Goal: Task Accomplishment & Management: Use online tool/utility

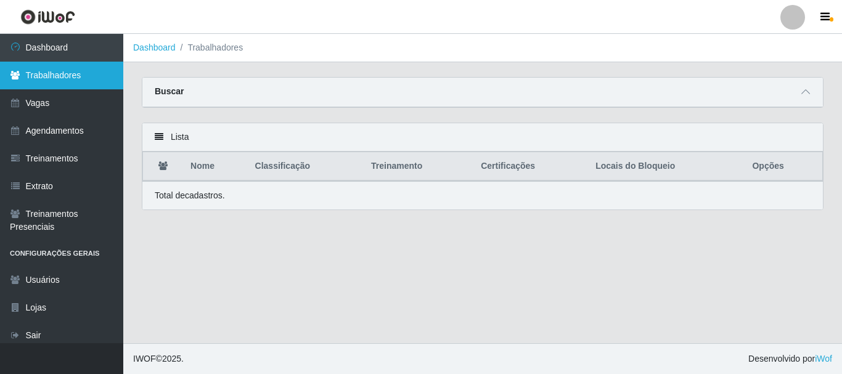
click at [64, 72] on link "Trabalhadores" at bounding box center [61, 76] width 123 height 28
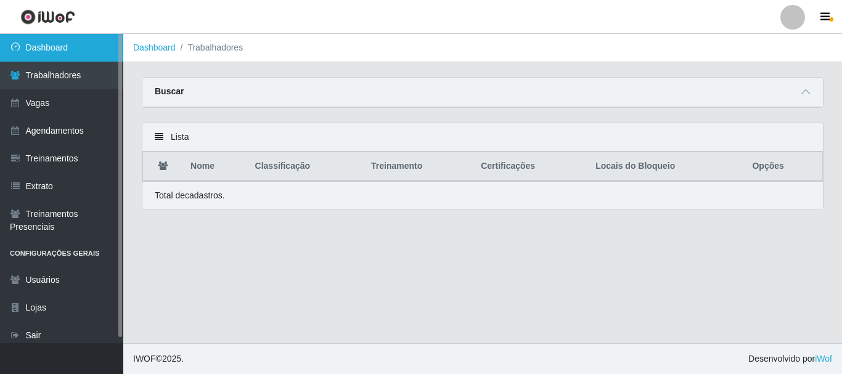
click at [68, 41] on link "Dashboard" at bounding box center [61, 48] width 123 height 28
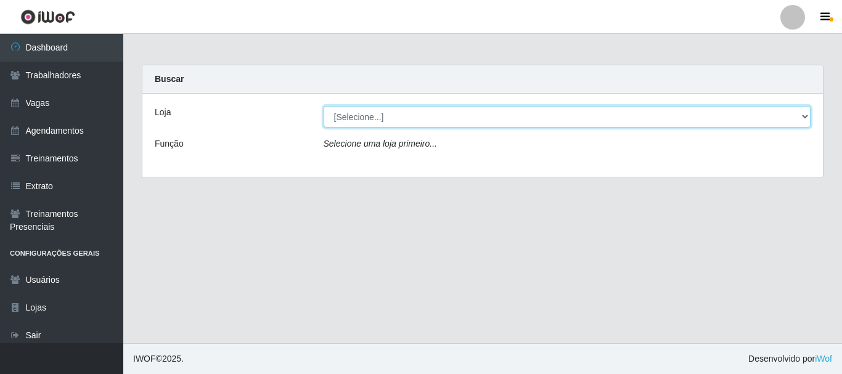
click at [350, 113] on select "[Selecione...] Supermercado Queiroz - Caicó" at bounding box center [568, 117] width 488 height 22
select select "512"
click at [324, 106] on select "[Selecione...] Supermercado Queiroz - Caicó" at bounding box center [568, 117] width 488 height 22
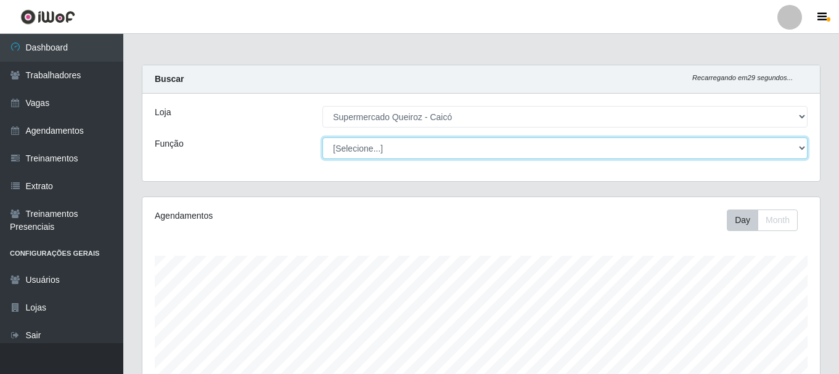
click at [365, 149] on select "[Selecione...] Embalador Embalador + Embalador ++" at bounding box center [564, 148] width 485 height 22
select select "1"
click at [322, 137] on select "[Selecione...] Embalador Embalador + Embalador ++" at bounding box center [564, 148] width 485 height 22
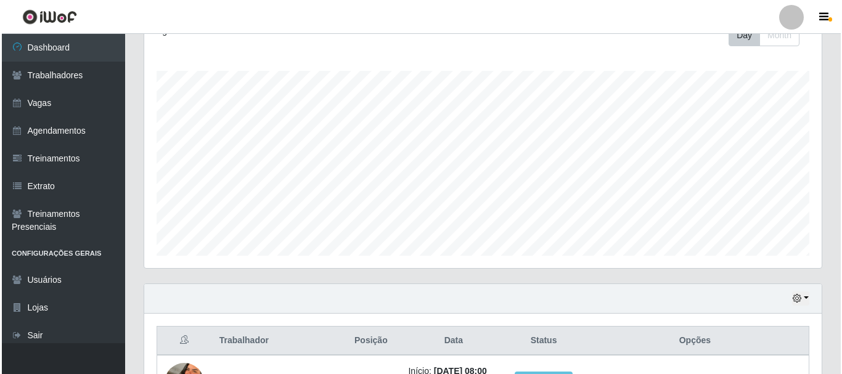
scroll to position [353, 0]
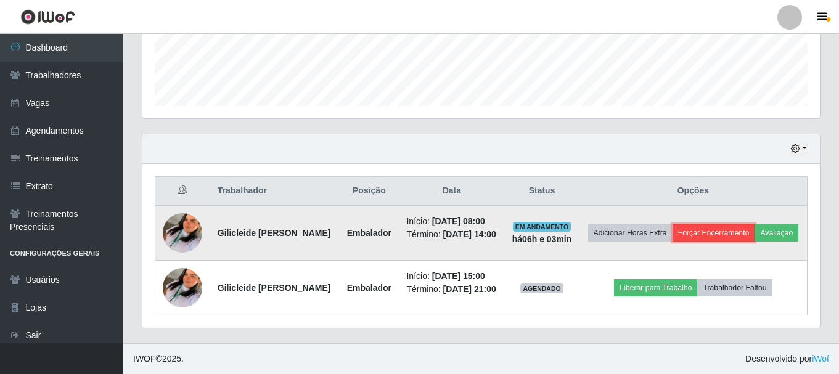
click at [744, 224] on button "Forçar Encerramento" at bounding box center [713, 232] width 83 height 17
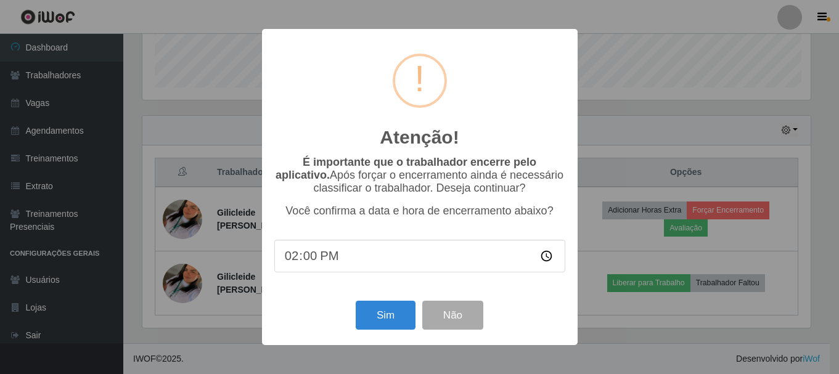
scroll to position [256, 671]
click at [383, 319] on button "Sim" at bounding box center [387, 315] width 60 height 29
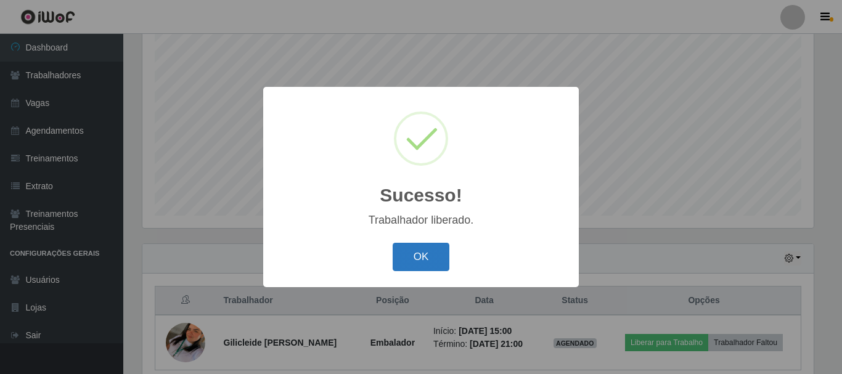
click at [425, 257] on button "OK" at bounding box center [421, 257] width 57 height 29
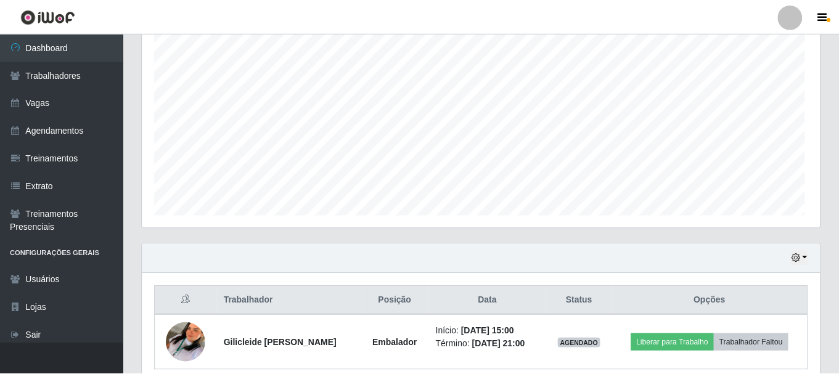
scroll to position [256, 677]
